Goal: Task Accomplishment & Management: Use online tool/utility

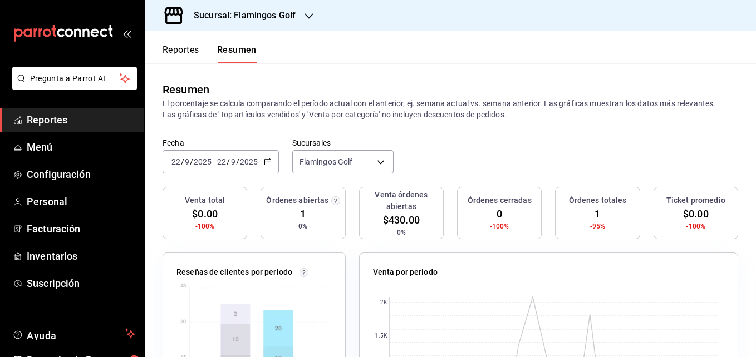
click at [311, 18] on icon "button" at bounding box center [309, 16] width 9 height 9
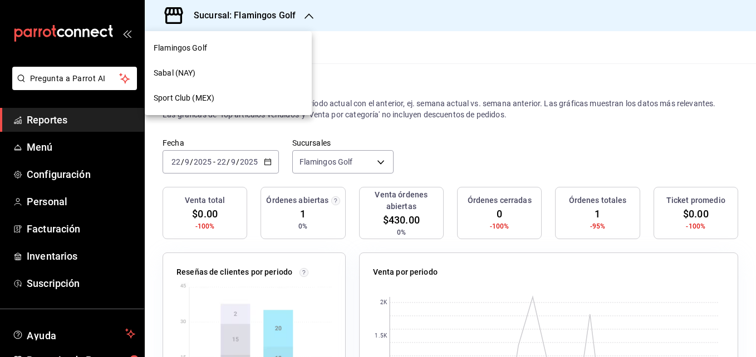
click at [171, 70] on span "Sabal (NAY)" at bounding box center [175, 73] width 42 height 12
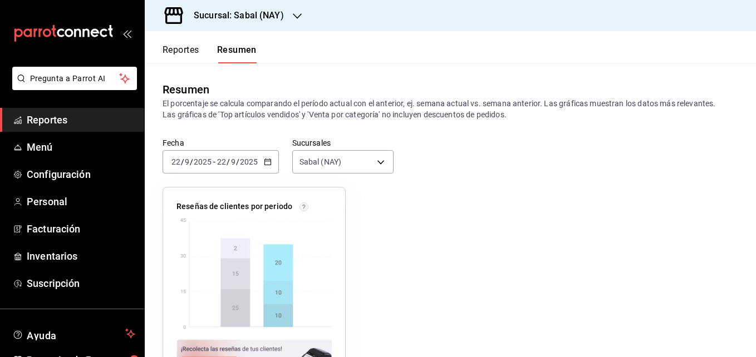
click at [182, 50] on button "Reportes" at bounding box center [181, 54] width 37 height 19
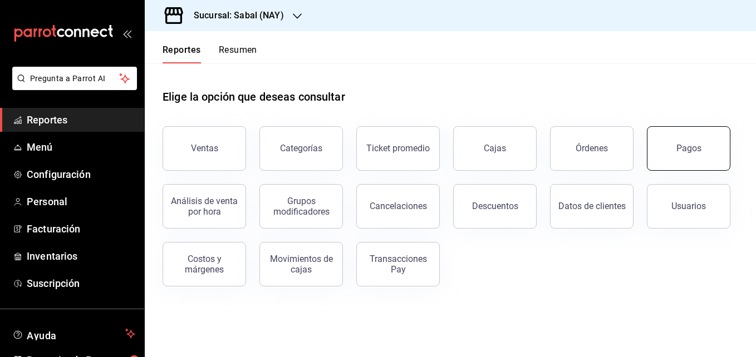
click at [698, 158] on button "Pagos" at bounding box center [689, 148] width 84 height 45
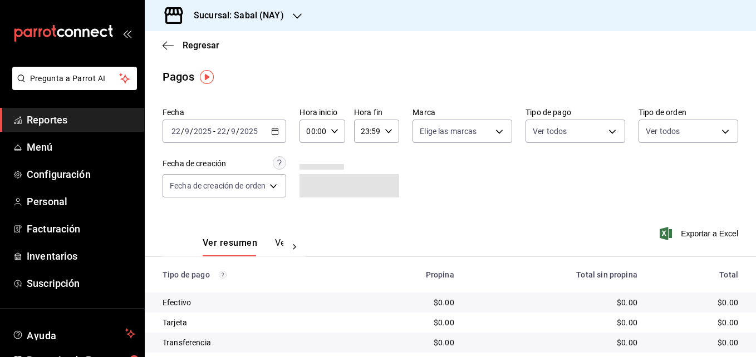
click at [277, 131] on \(Stroke\) "button" at bounding box center [275, 130] width 6 height 1
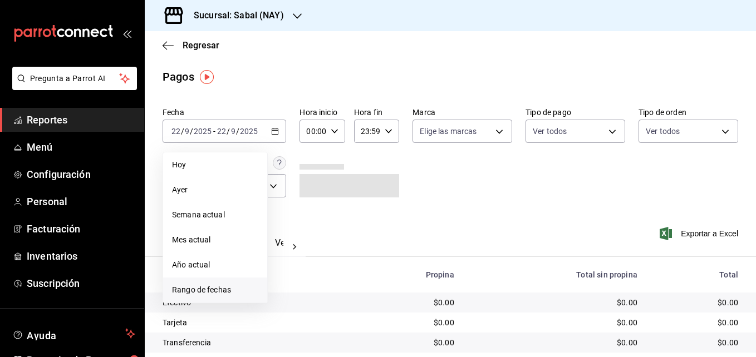
click at [214, 286] on span "Rango de fechas" at bounding box center [215, 290] width 86 height 12
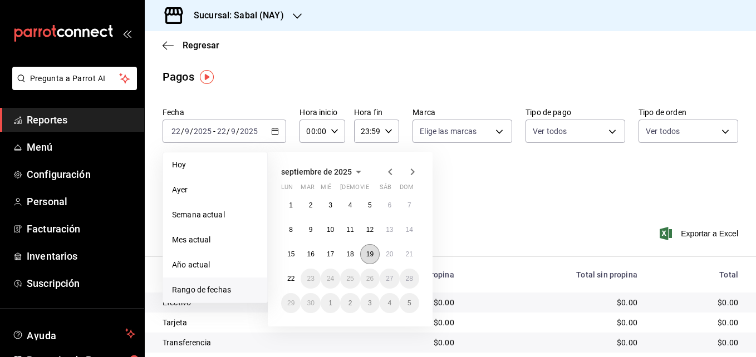
click at [371, 254] on abbr "19" at bounding box center [369, 255] width 7 height 8
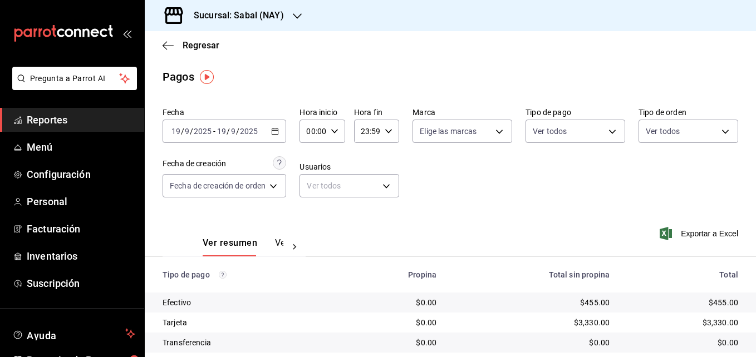
click at [278, 134] on \(Stroke\) "button" at bounding box center [275, 132] width 7 height 6
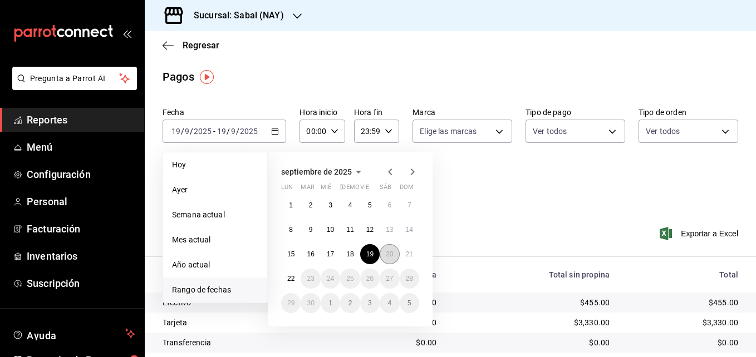
click at [390, 252] on abbr "20" at bounding box center [389, 255] width 7 height 8
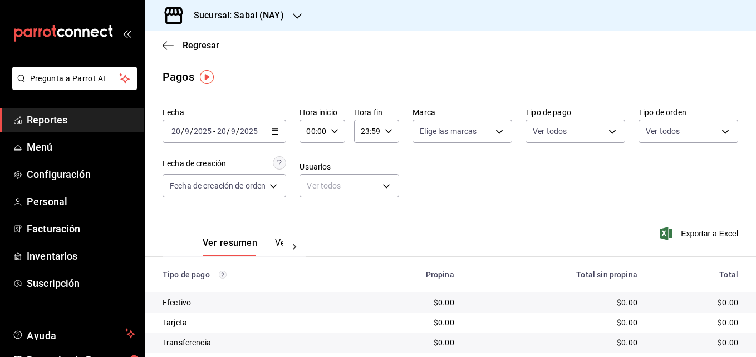
click at [277, 131] on \(Stroke\) "button" at bounding box center [275, 130] width 6 height 1
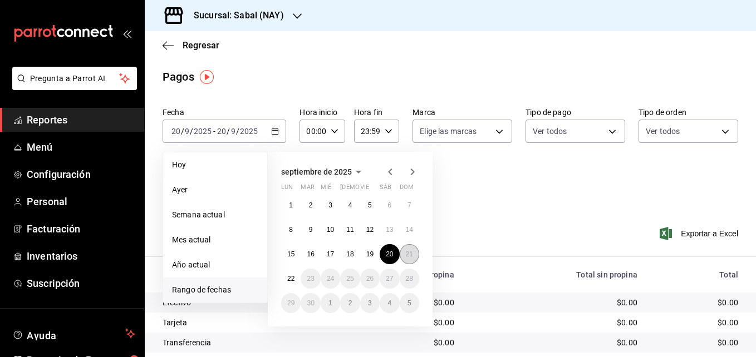
click at [413, 253] on abbr "21" at bounding box center [409, 255] width 7 height 8
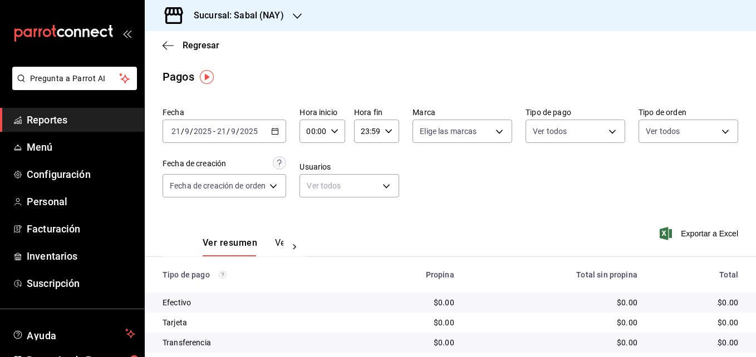
click at [276, 131] on \(Stroke\) "button" at bounding box center [275, 130] width 6 height 1
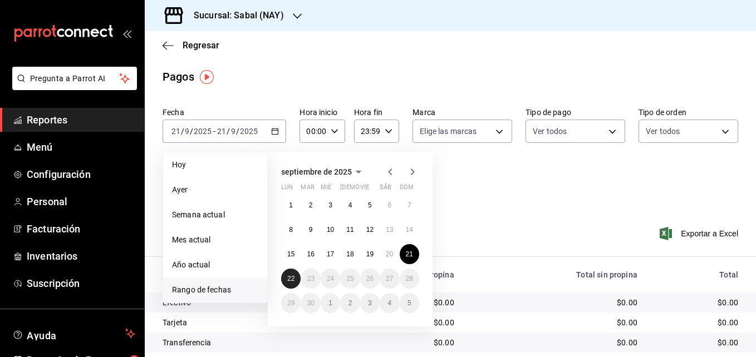
click at [286, 282] on button "22" at bounding box center [290, 279] width 19 height 20
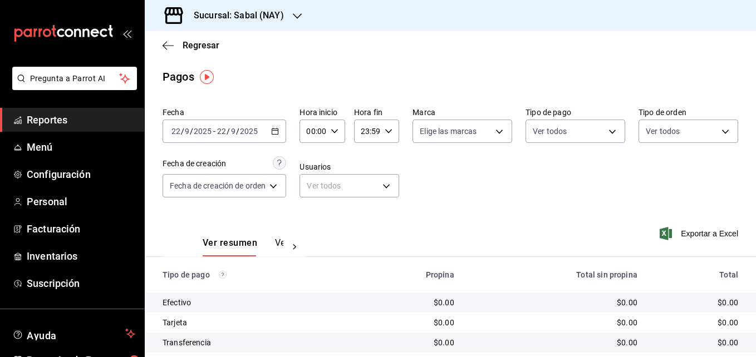
click at [278, 131] on \(Stroke\) "button" at bounding box center [275, 130] width 6 height 1
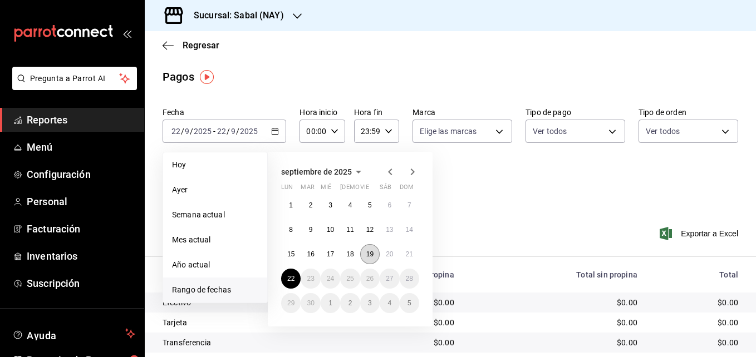
click at [371, 251] on abbr "19" at bounding box center [369, 255] width 7 height 8
click at [410, 257] on abbr "21" at bounding box center [409, 255] width 7 height 8
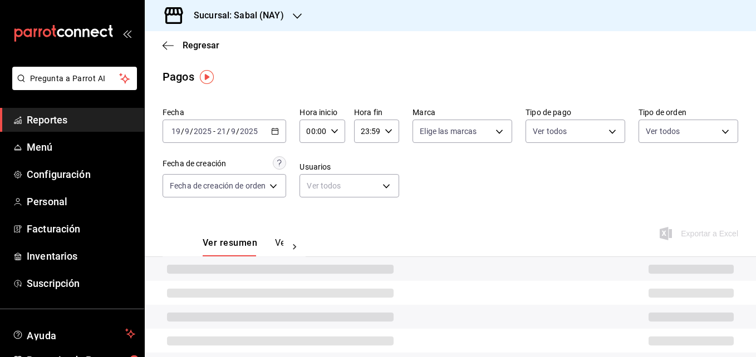
click at [410, 257] on div at bounding box center [450, 269] width 611 height 24
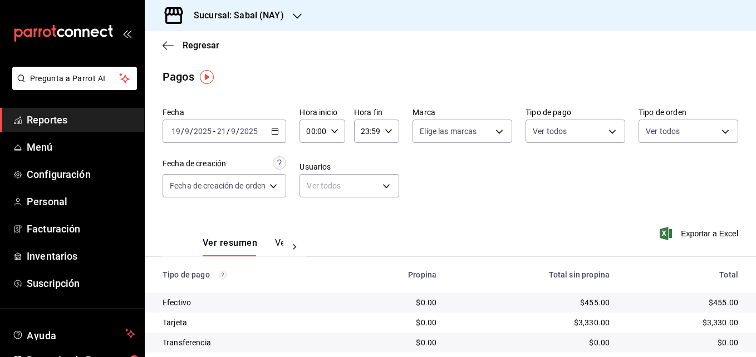
click at [275, 132] on icon "button" at bounding box center [275, 131] width 8 height 8
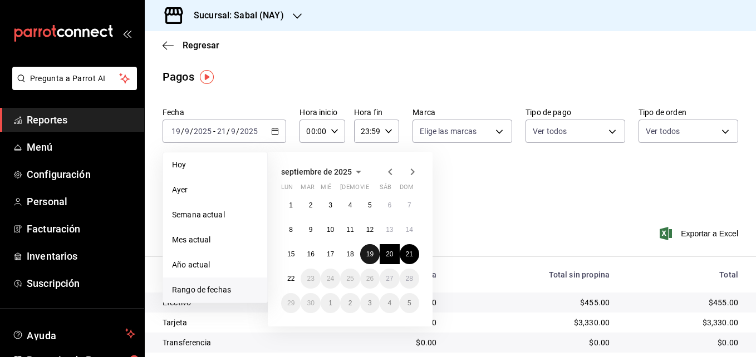
click at [367, 256] on abbr "19" at bounding box center [369, 255] width 7 height 8
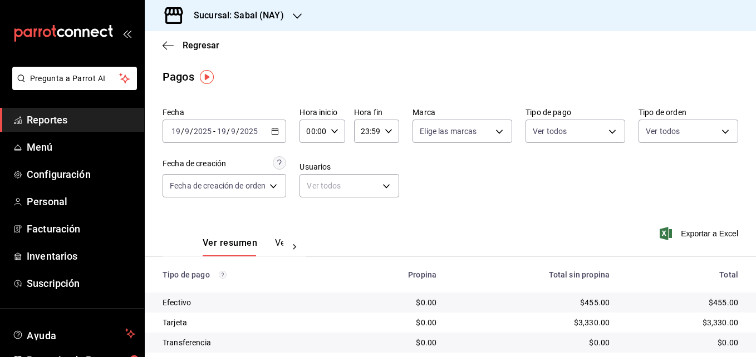
click at [278, 136] on div "[DATE] [DATE] - [DATE] [DATE]" at bounding box center [225, 131] width 124 height 23
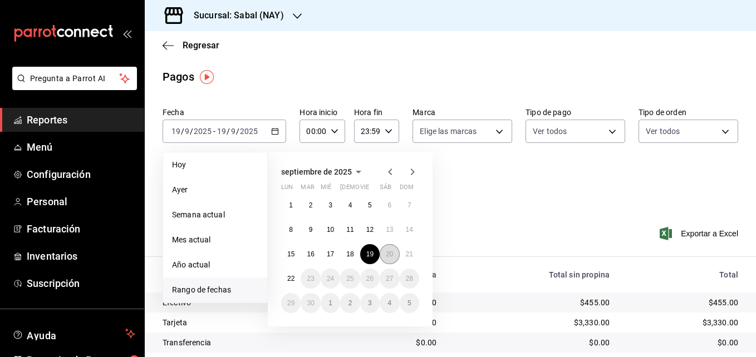
click at [386, 259] on button "20" at bounding box center [389, 254] width 19 height 20
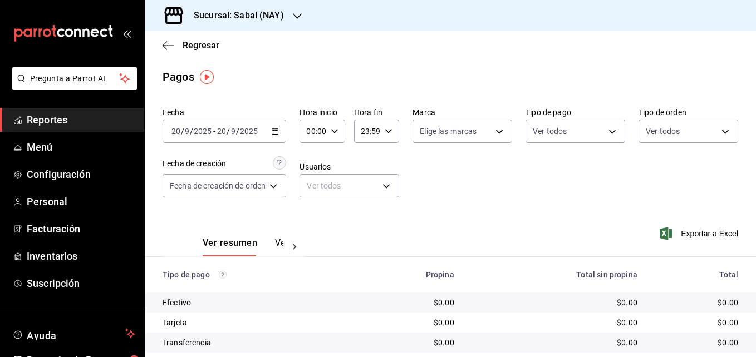
click at [277, 132] on icon "button" at bounding box center [275, 131] width 8 height 8
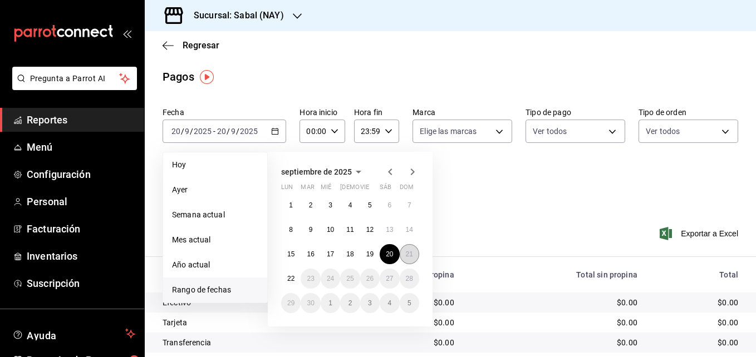
click at [407, 252] on abbr "21" at bounding box center [409, 255] width 7 height 8
